Goal: Check status: Check status

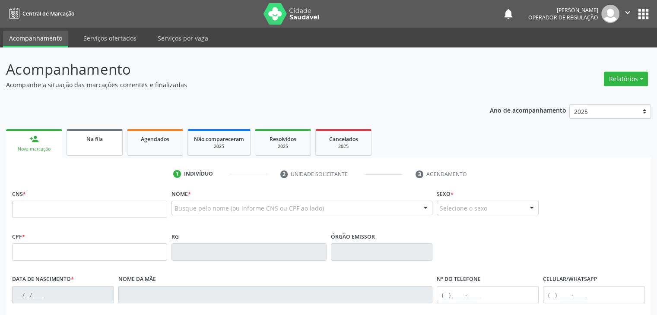
click at [94, 135] on div "Na fila" at bounding box center [94, 138] width 43 height 9
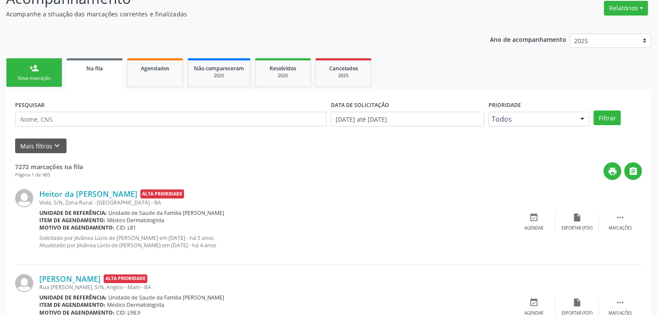
scroll to position [86, 0]
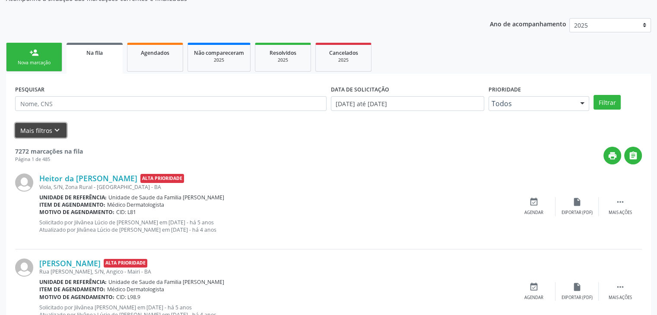
click at [47, 133] on button "Mais filtros keyboard_arrow_down" at bounding box center [40, 130] width 51 height 15
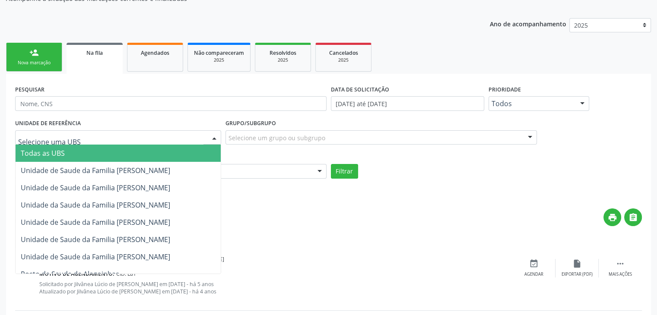
click at [73, 140] on div at bounding box center [118, 137] width 206 height 15
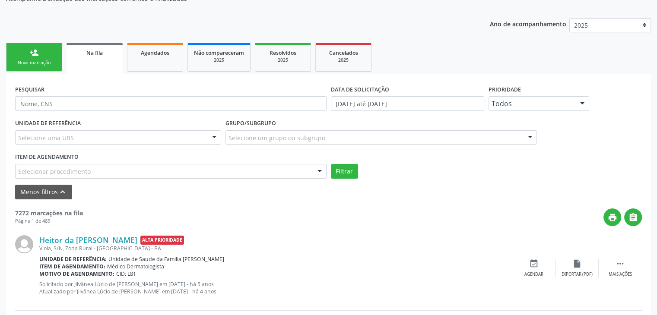
click at [98, 60] on link "Na fila" at bounding box center [95, 58] width 56 height 31
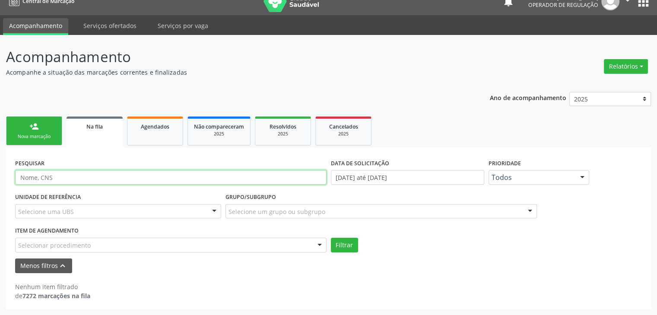
click at [92, 177] on input "text" at bounding box center [170, 177] width 311 height 15
type input "[PERSON_NAME]"
click at [331, 238] on button "Filtrar" at bounding box center [344, 245] width 27 height 15
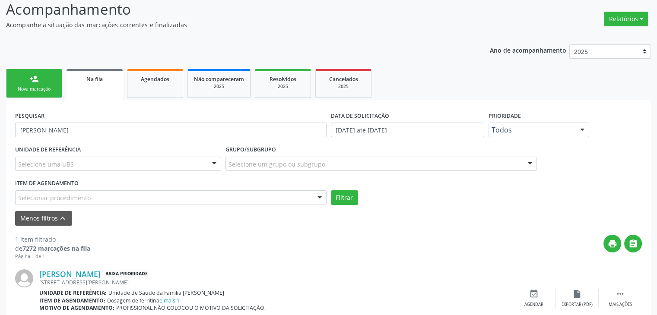
scroll to position [97, 0]
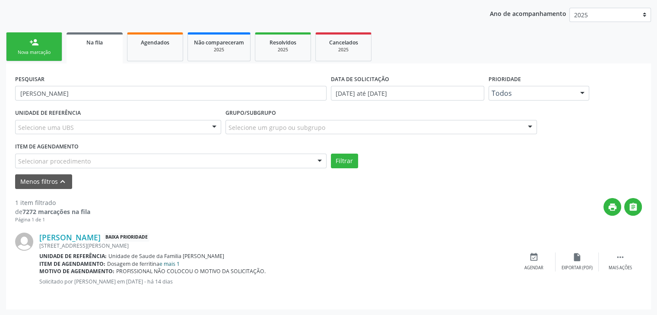
click at [169, 263] on link "e mais 1" at bounding box center [169, 263] width 20 height 7
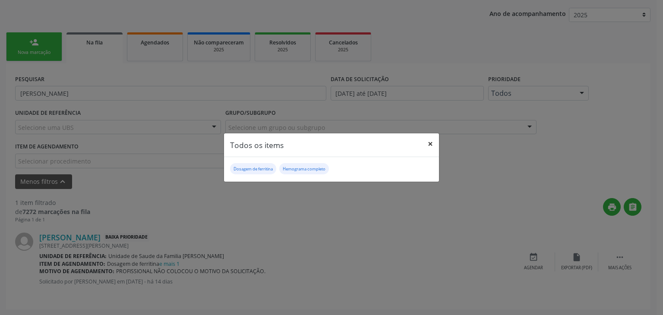
click at [429, 142] on button "×" at bounding box center [430, 143] width 17 height 21
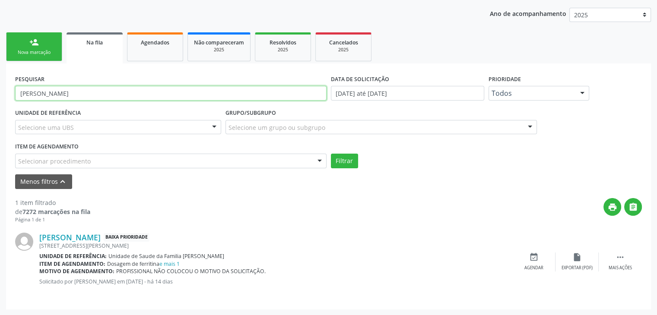
click at [86, 98] on input "[PERSON_NAME]" at bounding box center [170, 93] width 311 height 15
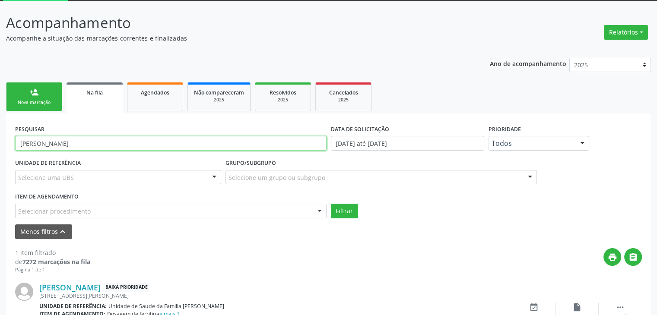
scroll to position [0, 0]
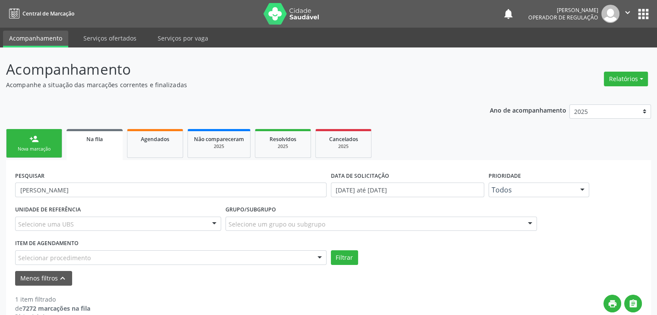
click at [645, 19] on button "apps" at bounding box center [643, 13] width 15 height 15
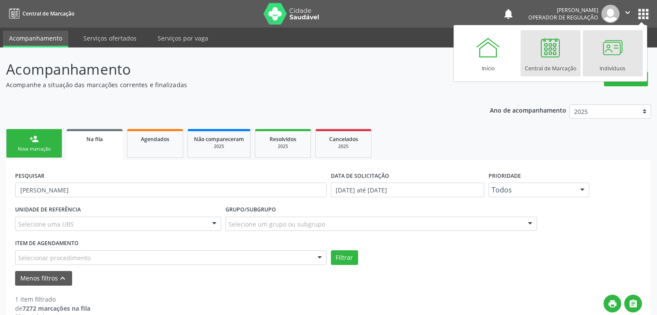
click at [619, 59] on div at bounding box center [613, 48] width 26 height 26
